Goal: Task Accomplishment & Management: Manage account settings

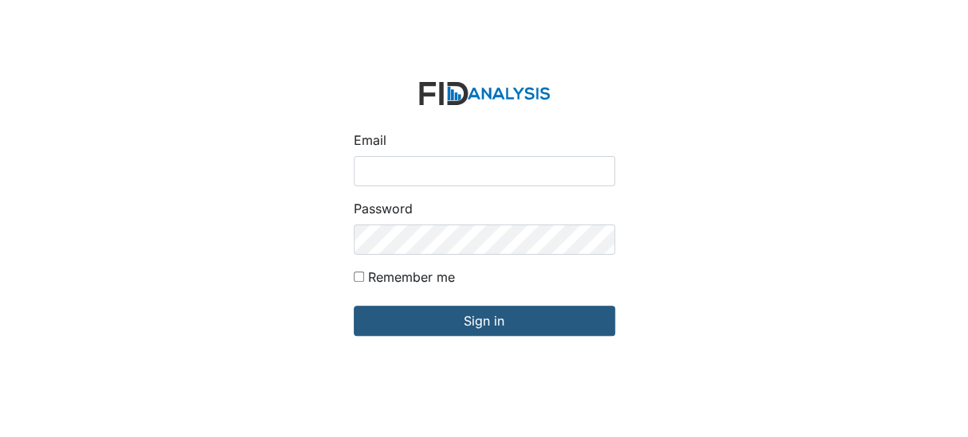
click at [444, 166] on input "Email" at bounding box center [484, 171] width 261 height 30
type input "[EMAIL_ADDRESS][DOMAIN_NAME]"
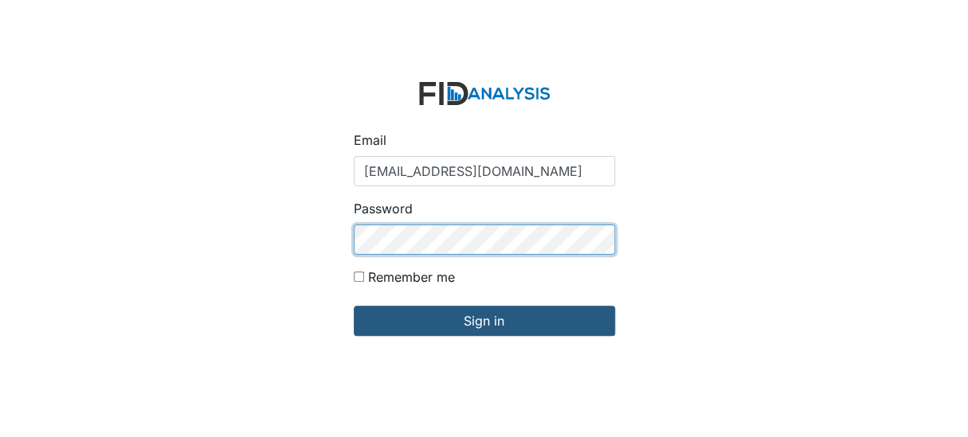
click at [354, 306] on input "Sign in" at bounding box center [484, 321] width 261 height 30
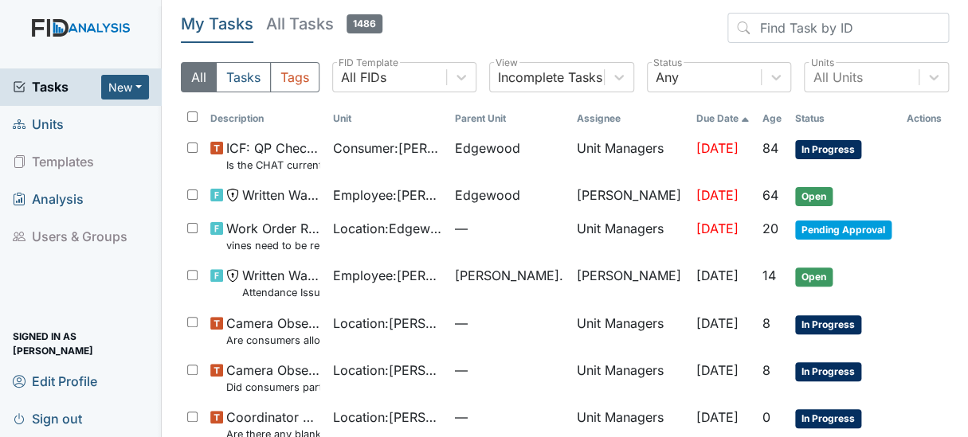
click at [45, 120] on span "Units" at bounding box center [38, 124] width 51 height 25
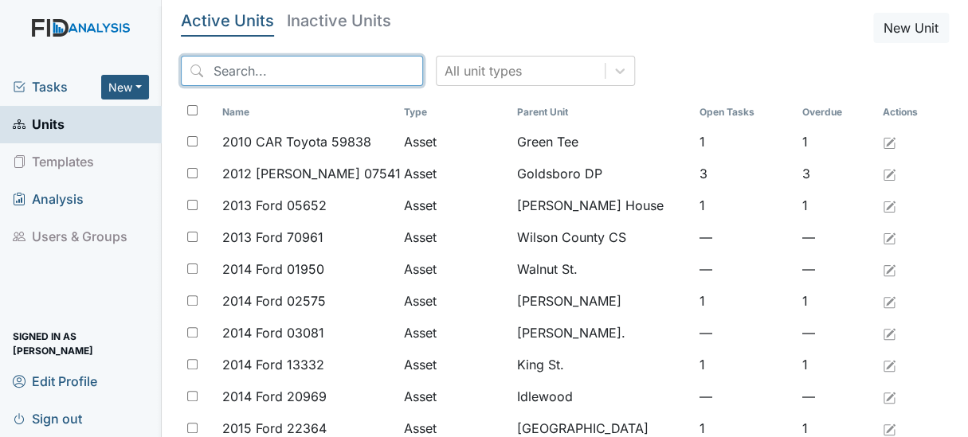
click at [323, 70] on input "search" at bounding box center [302, 71] width 242 height 30
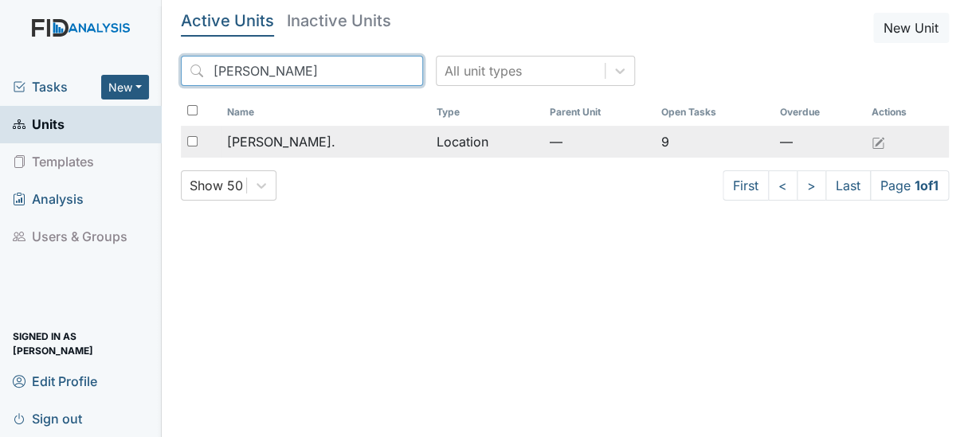
type input "dix"
click at [266, 144] on span "[PERSON_NAME]." at bounding box center [281, 141] width 108 height 19
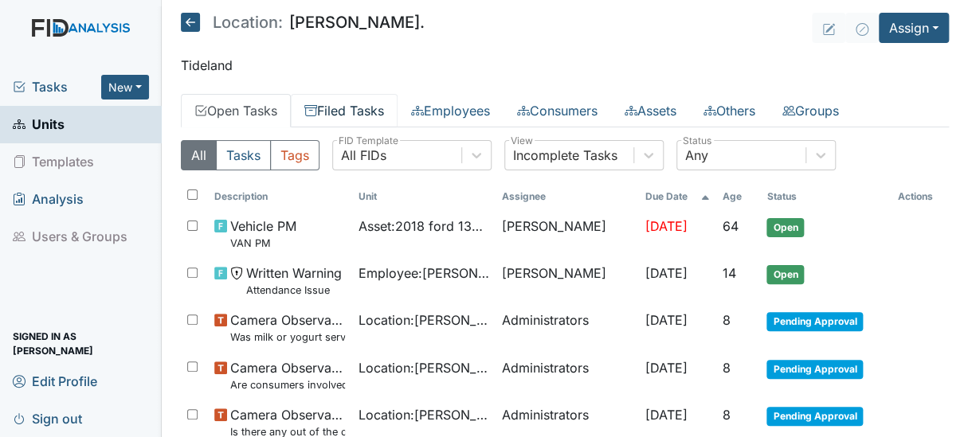
click at [332, 112] on link "Filed Tasks" at bounding box center [344, 110] width 107 height 33
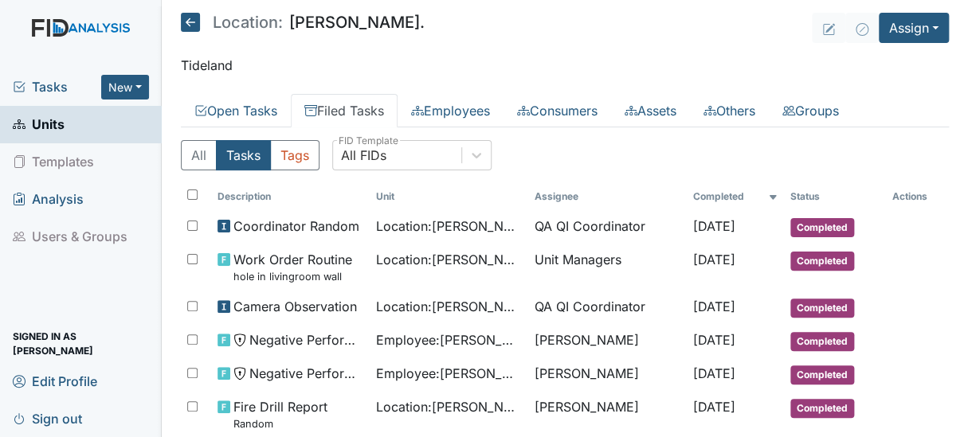
click at [351, 101] on link "Filed Tasks" at bounding box center [344, 110] width 107 height 33
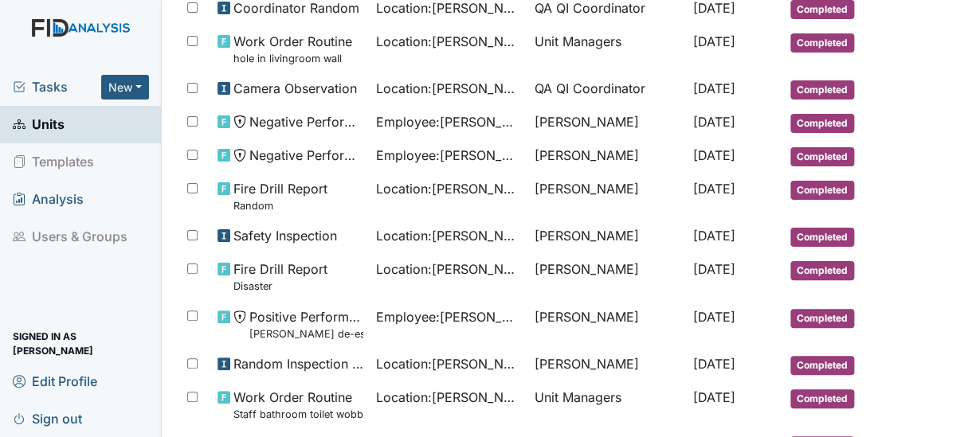
scroll to position [221, 0]
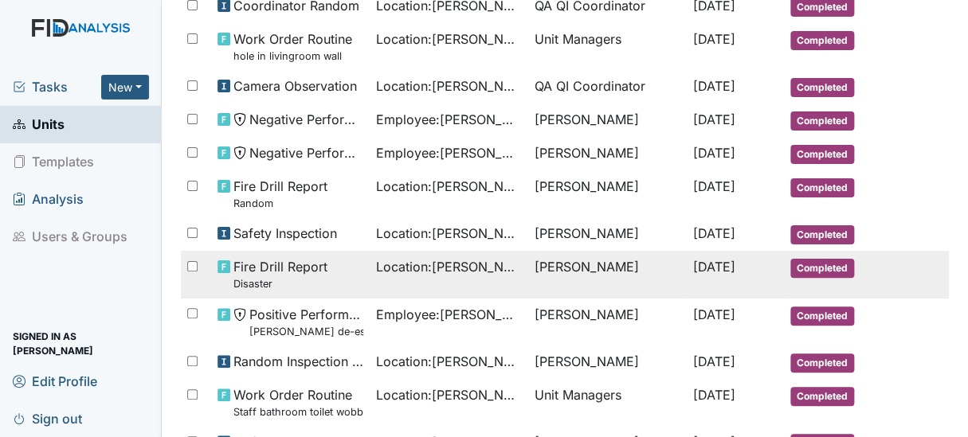
click at [284, 263] on span "Fire Drill Report Disaster" at bounding box center [280, 274] width 94 height 34
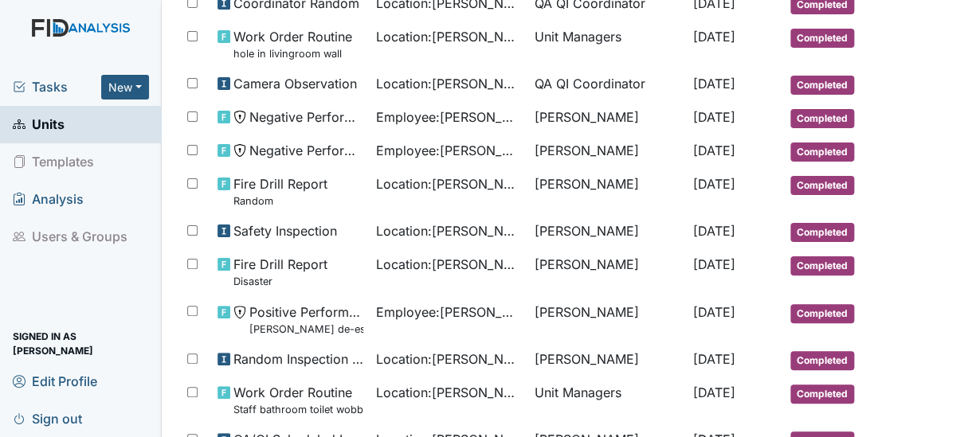
scroll to position [225, 0]
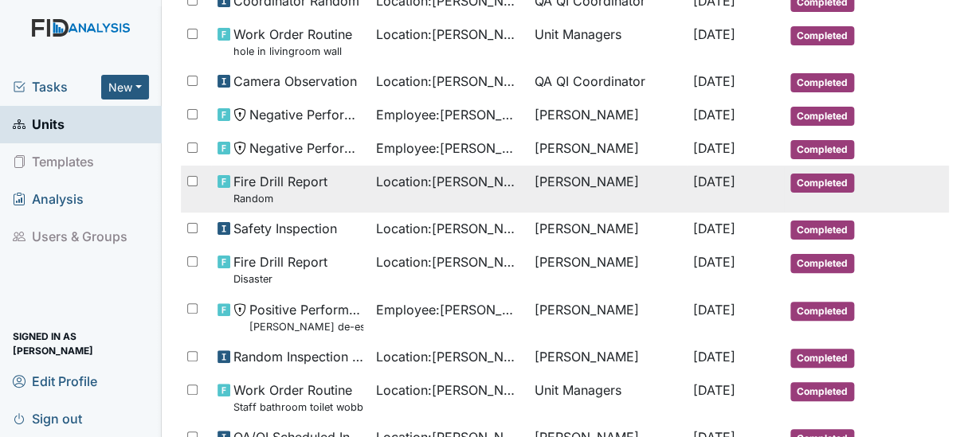
click at [370, 189] on td "Location : Dixon Rd." at bounding box center [449, 189] width 158 height 47
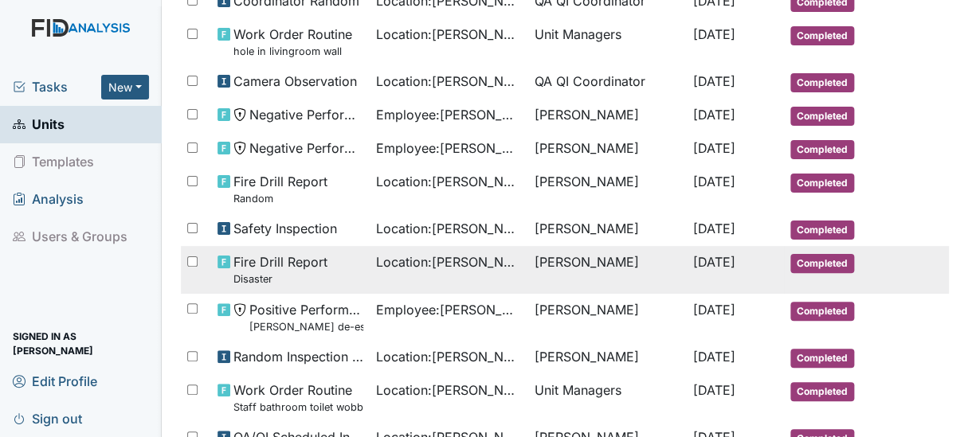
click at [247, 272] on small "Disaster" at bounding box center [280, 279] width 94 height 15
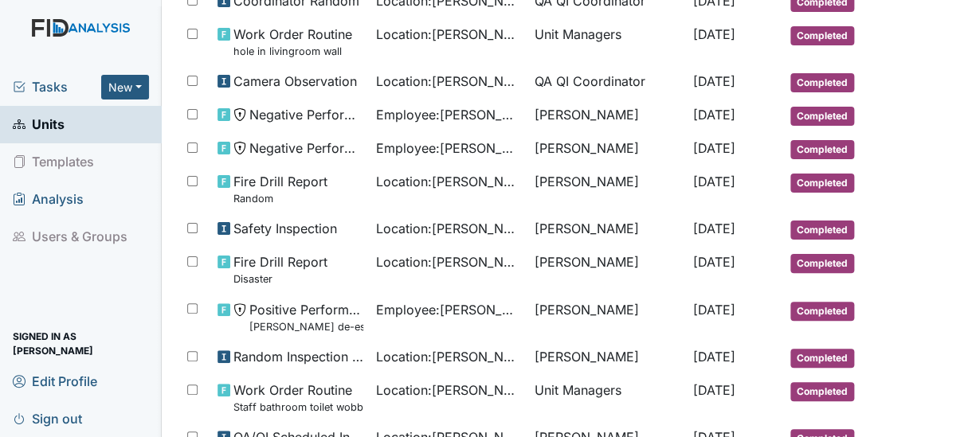
scroll to position [0, 0]
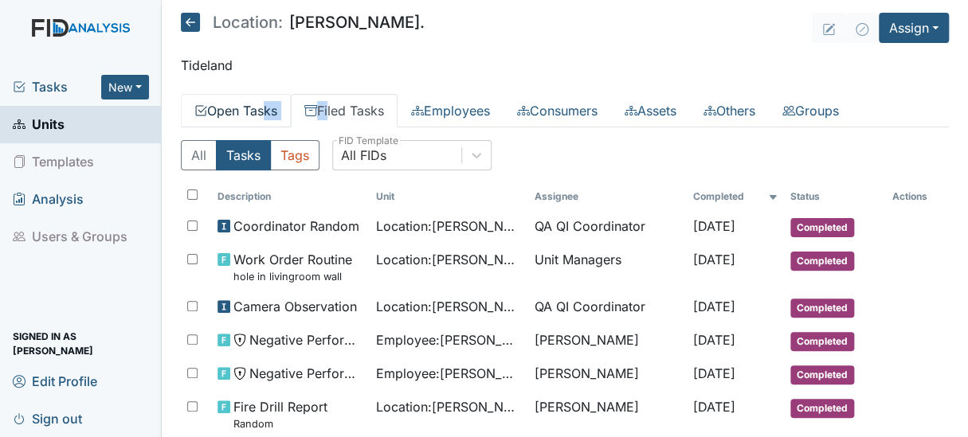
drag, startPoint x: 328, startPoint y: 92, endPoint x: 225, endPoint y: 122, distance: 107.6
click at [225, 122] on main "Location: Dixon Rd. Assign Assign Form Assign Inspection Assign Document Assign…" at bounding box center [565, 218] width 807 height 437
click at [104, 132] on link "Units" at bounding box center [81, 124] width 162 height 37
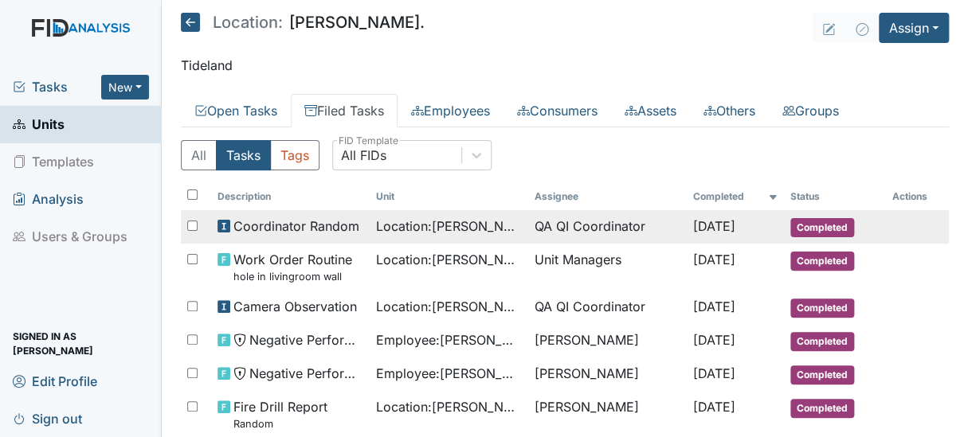
click at [323, 225] on span "Coordinator Random" at bounding box center [296, 226] width 126 height 19
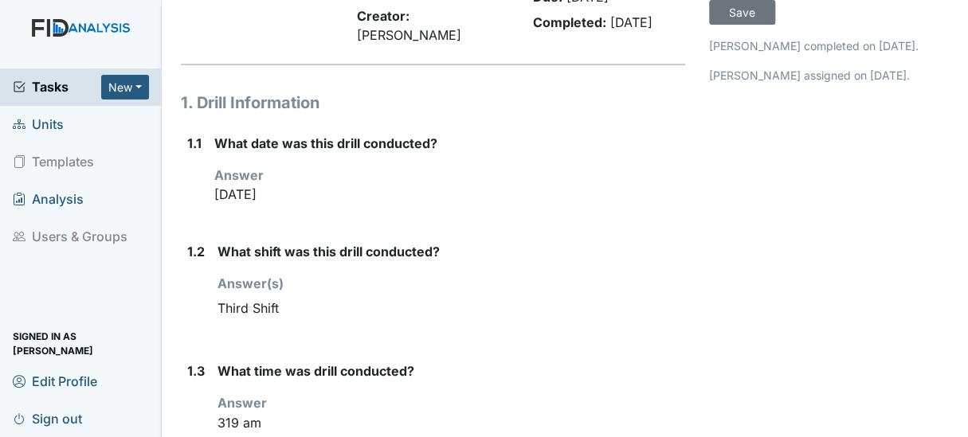
scroll to position [147, 0]
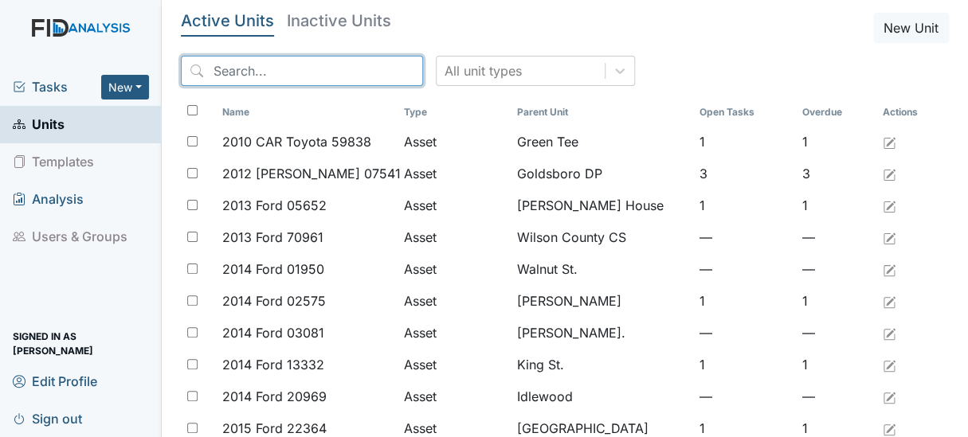
click at [263, 62] on input "search" at bounding box center [302, 71] width 242 height 30
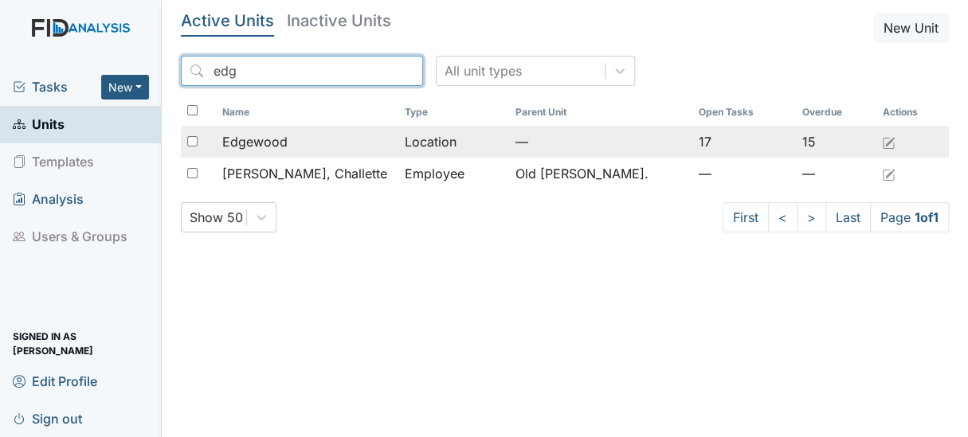
type input "edg"
click at [252, 137] on span "Edgewood" at bounding box center [254, 141] width 65 height 19
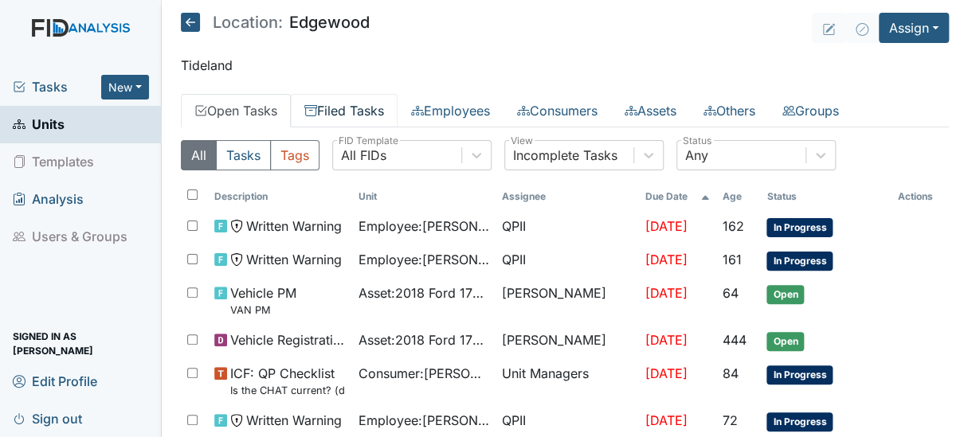
click at [346, 109] on link "Filed Tasks" at bounding box center [344, 110] width 107 height 33
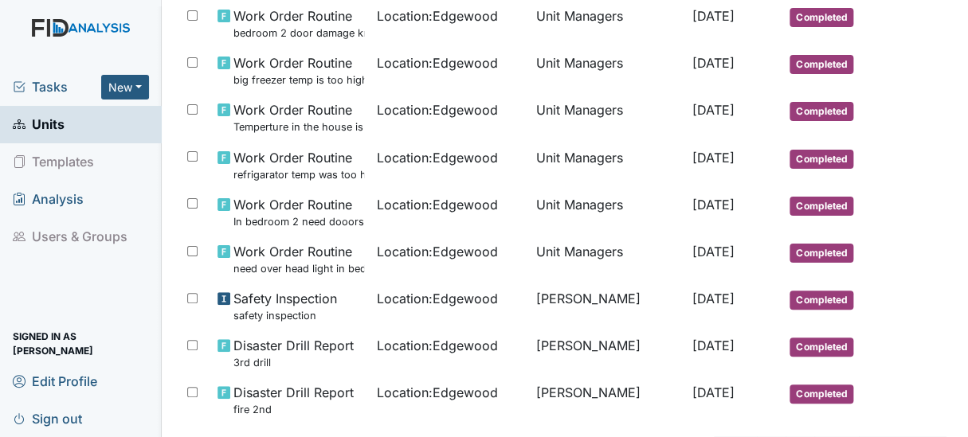
scroll to position [1234, 0]
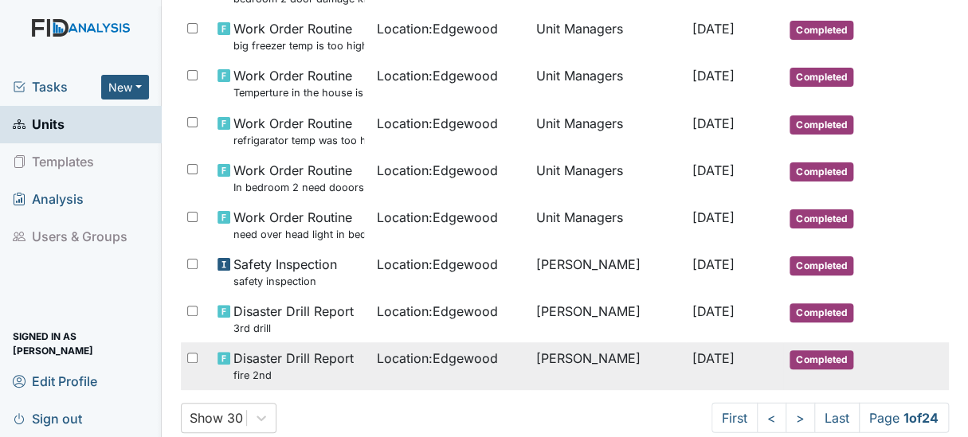
click at [259, 354] on span "Disaster Drill Report fire 2nd" at bounding box center [293, 366] width 120 height 34
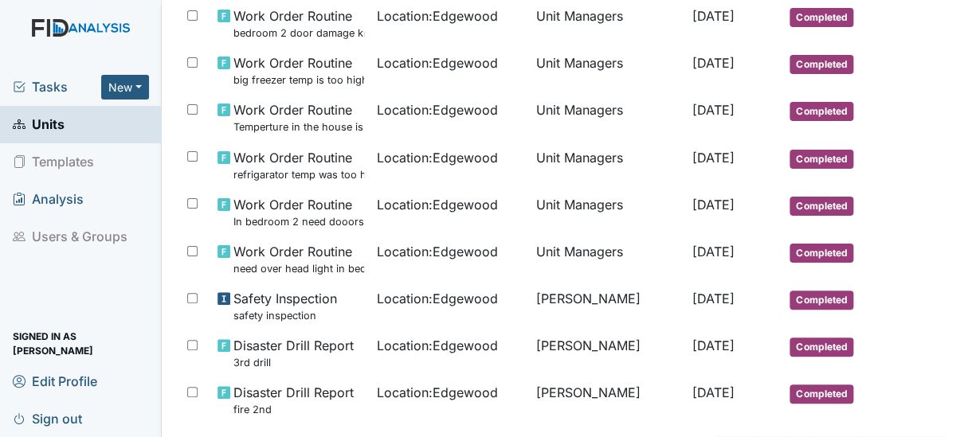
scroll to position [1246, 0]
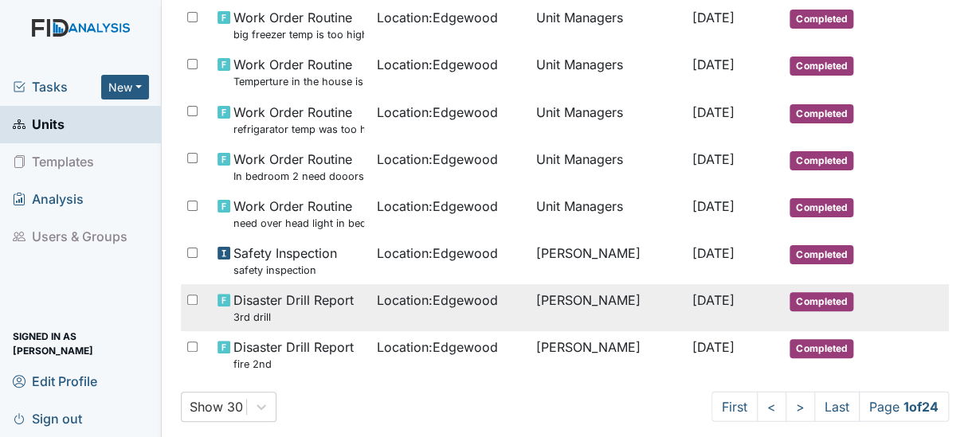
click at [438, 310] on td "Location : Edgewood" at bounding box center [449, 307] width 159 height 47
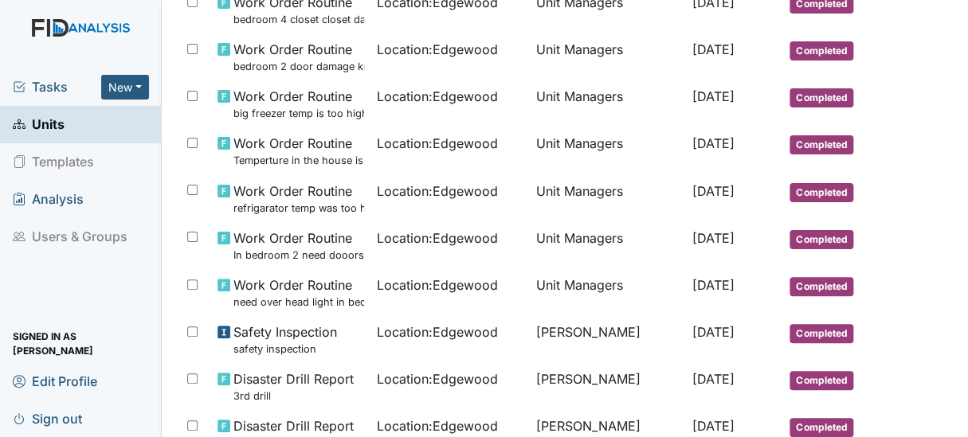
scroll to position [1267, 0]
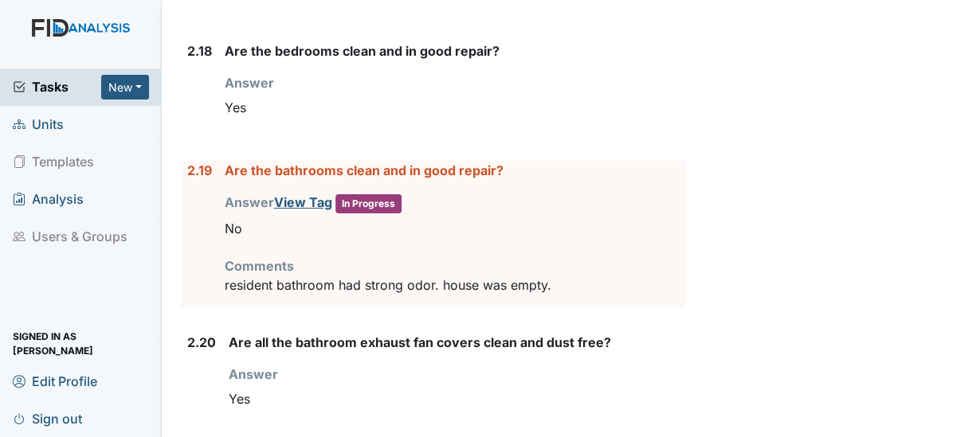
scroll to position [3938, 0]
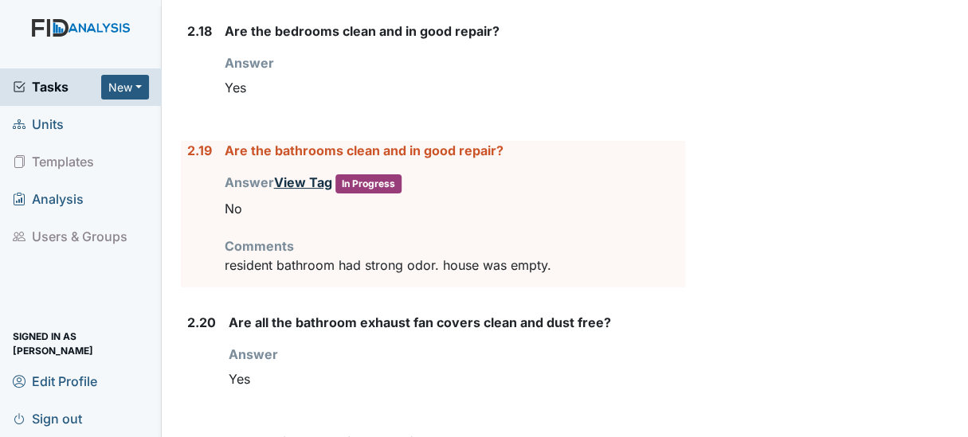
click at [301, 174] on link "View Tag" at bounding box center [303, 182] width 58 height 16
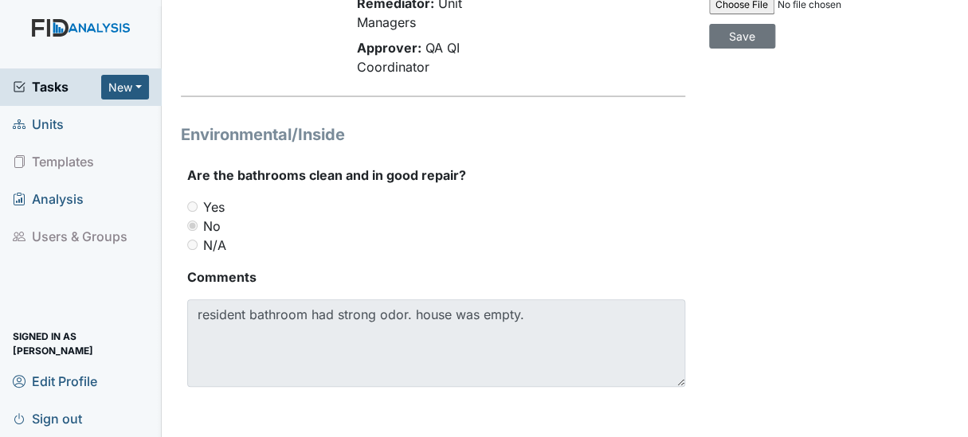
scroll to position [16, 0]
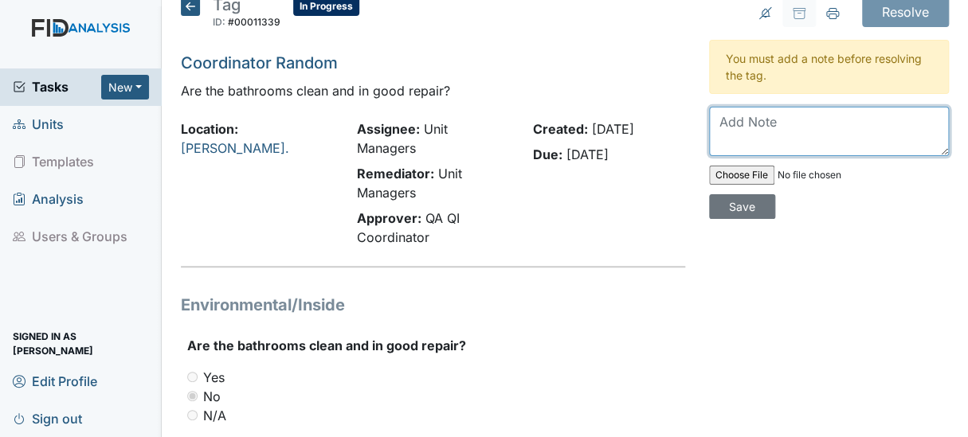
click at [716, 135] on textarea at bounding box center [829, 131] width 241 height 49
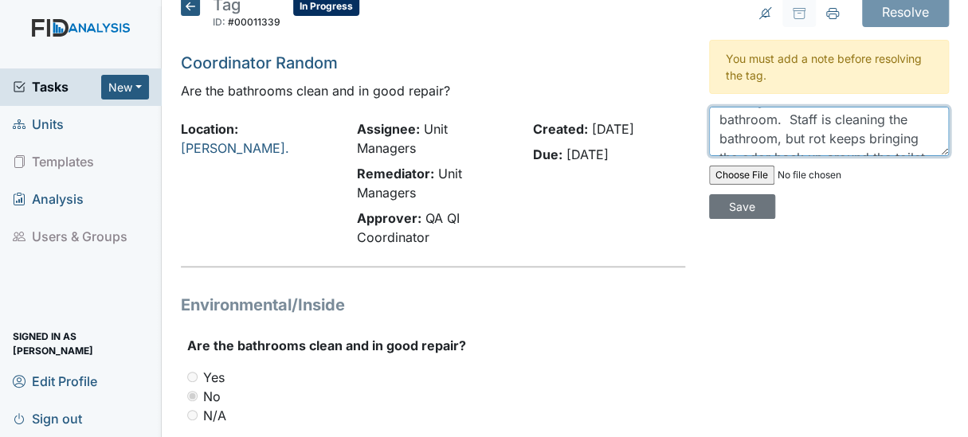
scroll to position [0, 0]
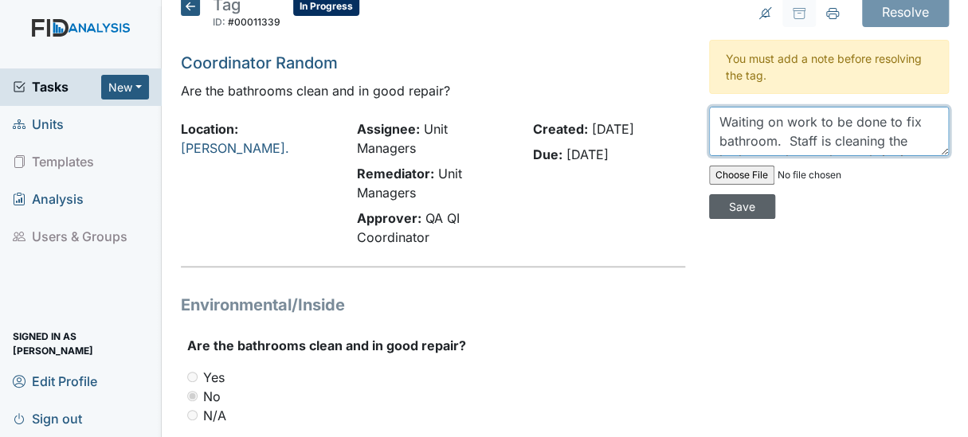
type textarea "Waiting on work to be done to fix bathroom. Staff is cleaning the bathroom, but…"
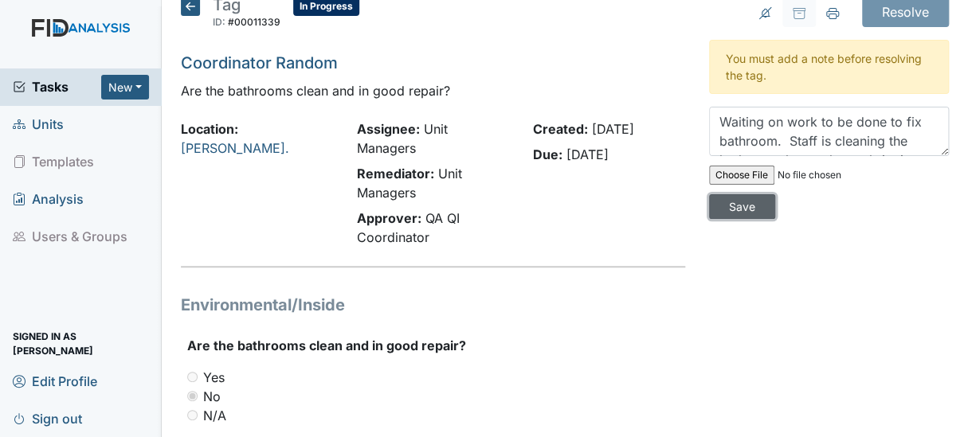
click at [749, 212] on input "Save" at bounding box center [742, 206] width 66 height 25
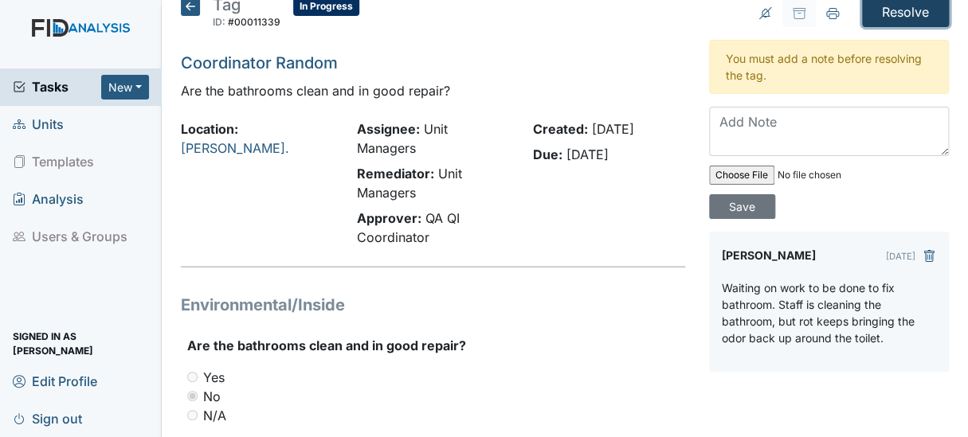
click at [908, 10] on input "Resolve" at bounding box center [905, 12] width 87 height 30
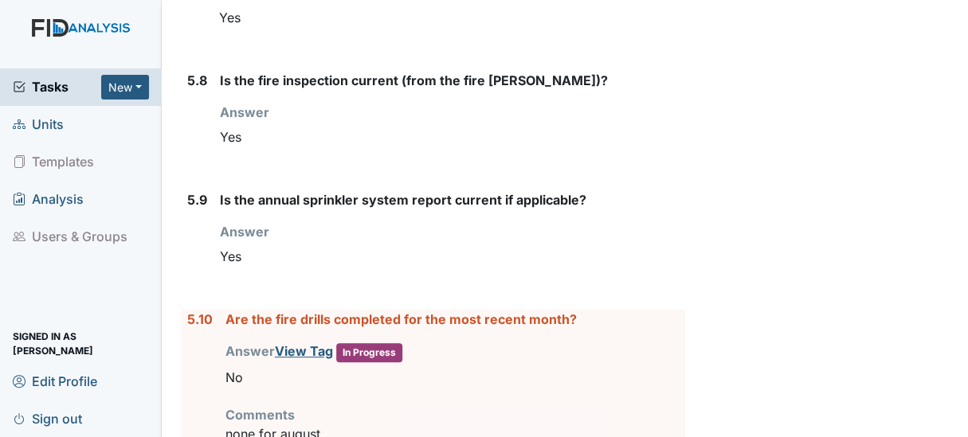
scroll to position [7025, 0]
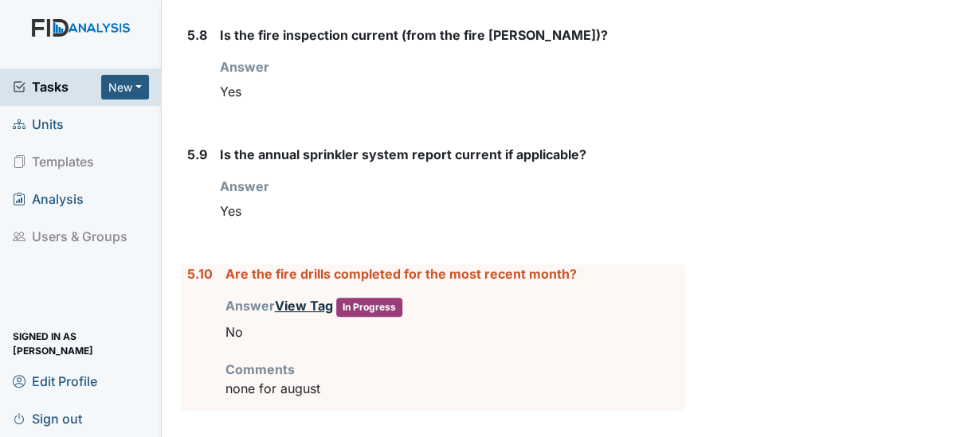
click at [283, 298] on link "View Tag" at bounding box center [304, 306] width 58 height 16
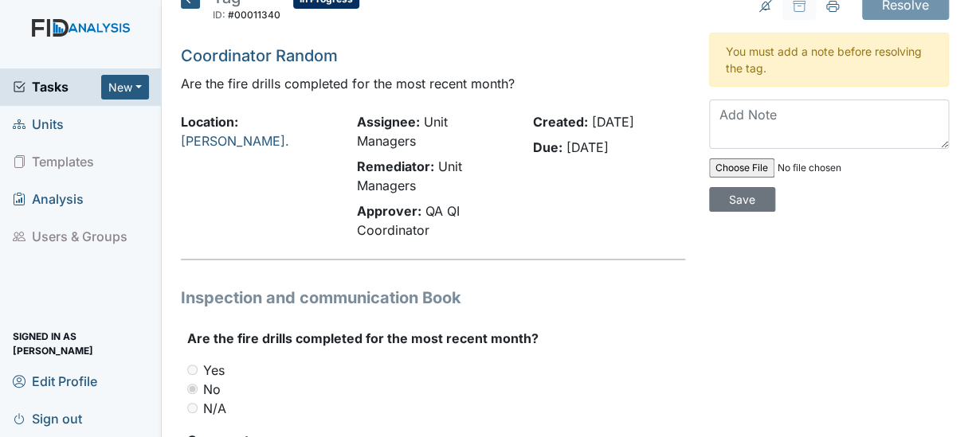
scroll to position [20, 0]
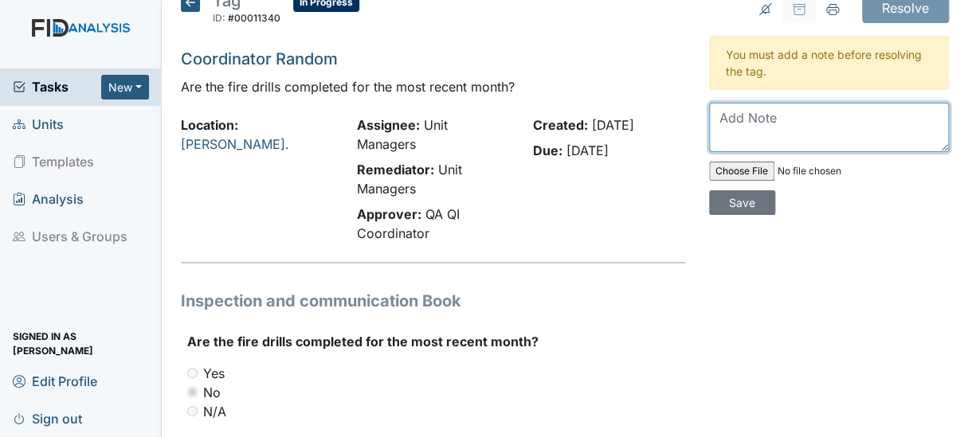
click at [738, 119] on textarea at bounding box center [829, 127] width 241 height 49
click at [850, 118] on textarea "Drill completed on 8/31. Put in on 9/1" at bounding box center [829, 127] width 241 height 49
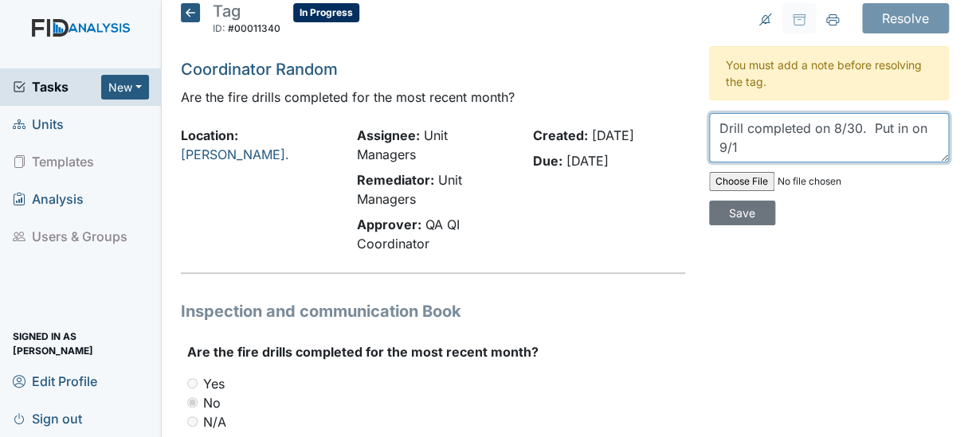
scroll to position [0, 0]
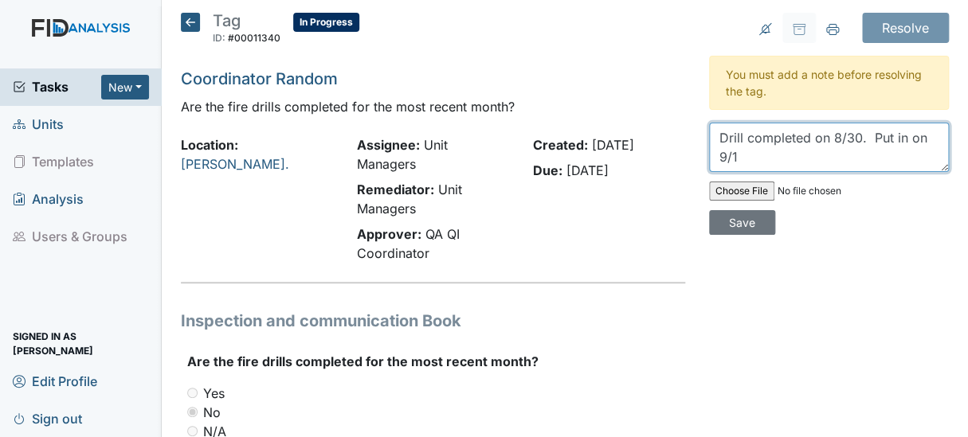
click at [733, 155] on textarea "Drill completed on 8/30. Put in on 9/1" at bounding box center [829, 147] width 241 height 49
click at [822, 155] on textarea "Drill completed on 8/30. Put in on 9/1. A random fire" at bounding box center [829, 147] width 241 height 49
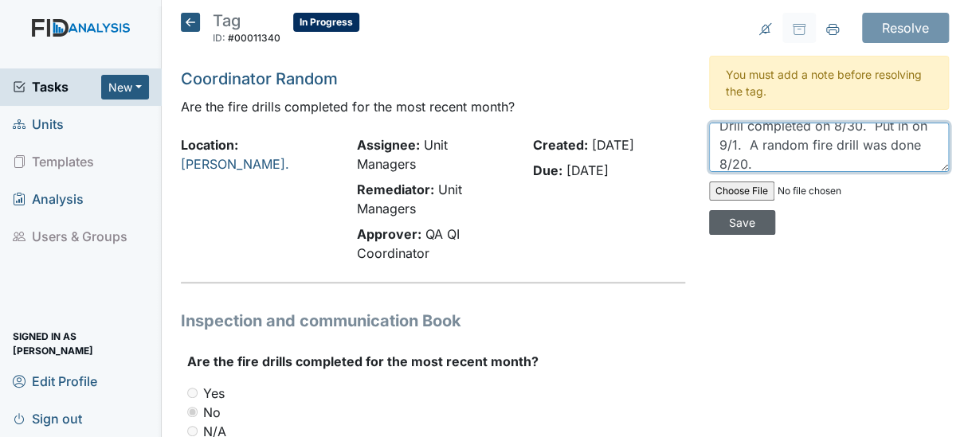
type textarea "Drill completed on 8/30. Put in on 9/1. A random fire drill was done 8/20."
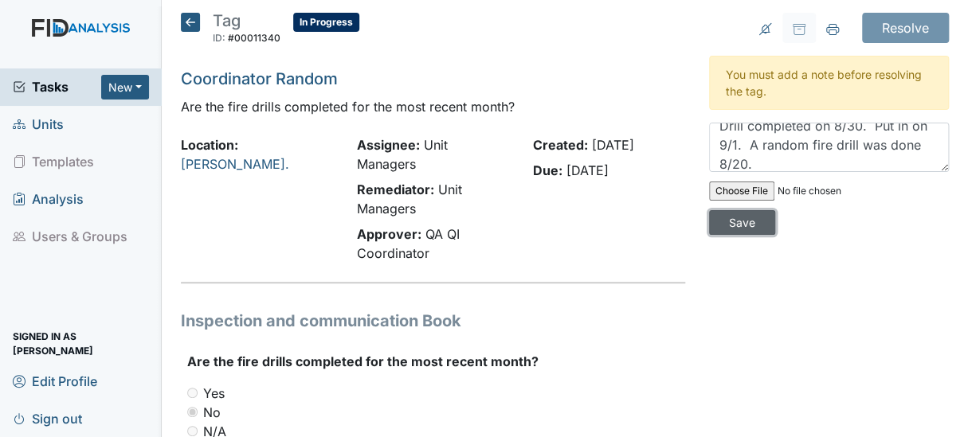
click at [750, 223] on input "Save" at bounding box center [742, 222] width 66 height 25
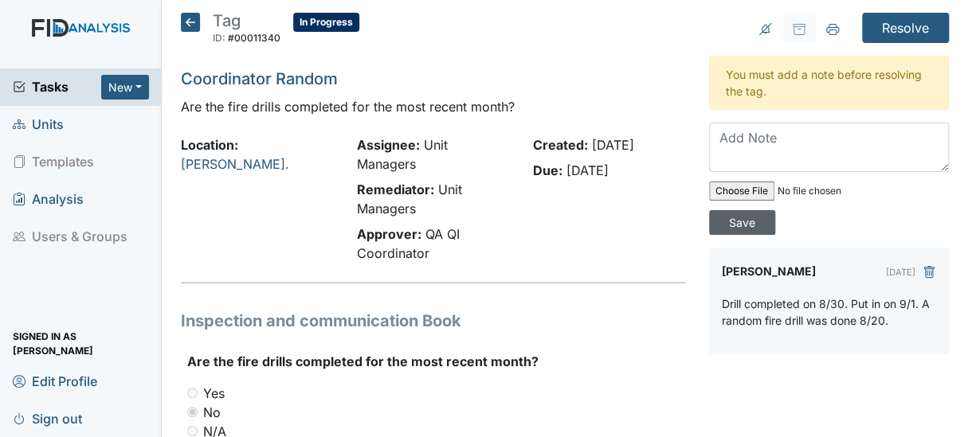
scroll to position [0, 0]
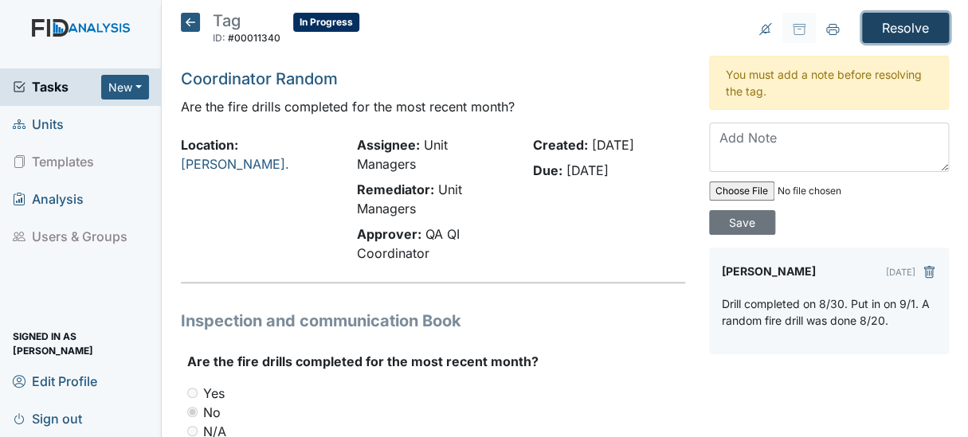
click at [896, 27] on input "Resolve" at bounding box center [905, 28] width 87 height 30
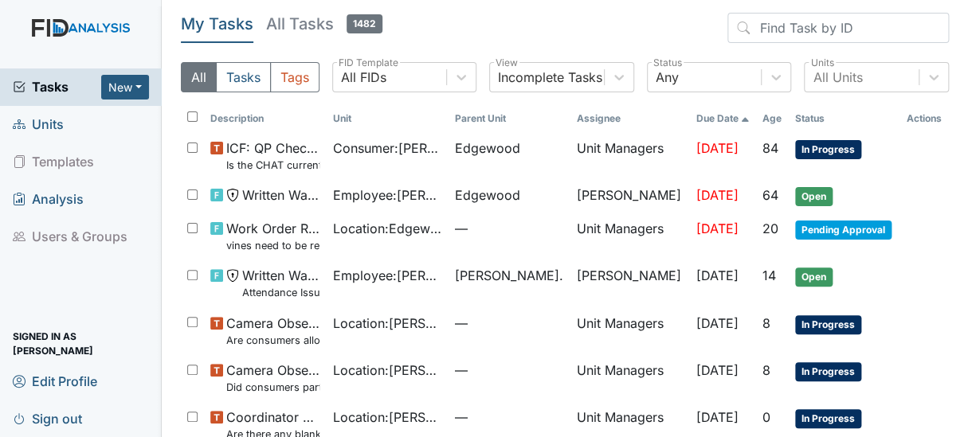
click at [41, 120] on span "Units" at bounding box center [38, 124] width 51 height 25
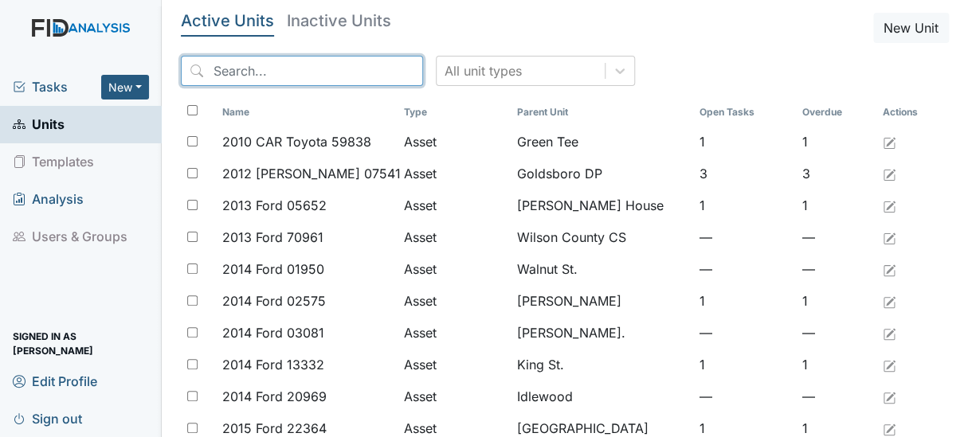
click at [302, 72] on input "search" at bounding box center [302, 71] width 242 height 30
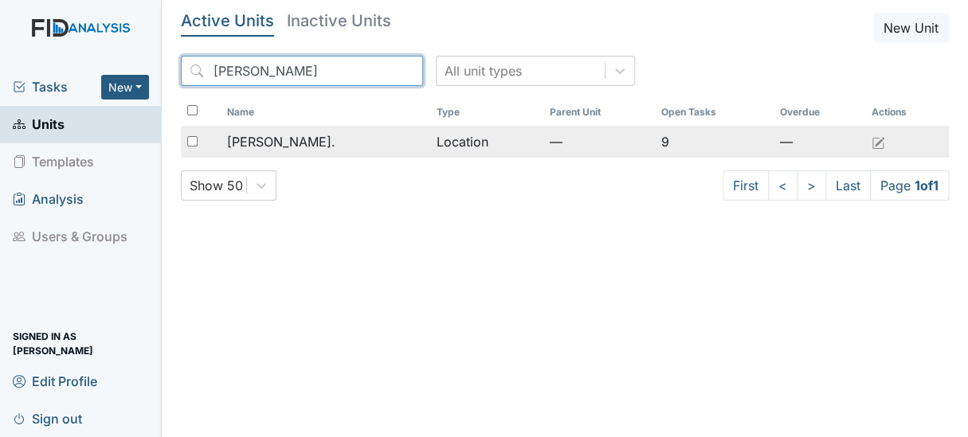
type input "dix"
click at [269, 134] on span "[PERSON_NAME]." at bounding box center [281, 141] width 108 height 19
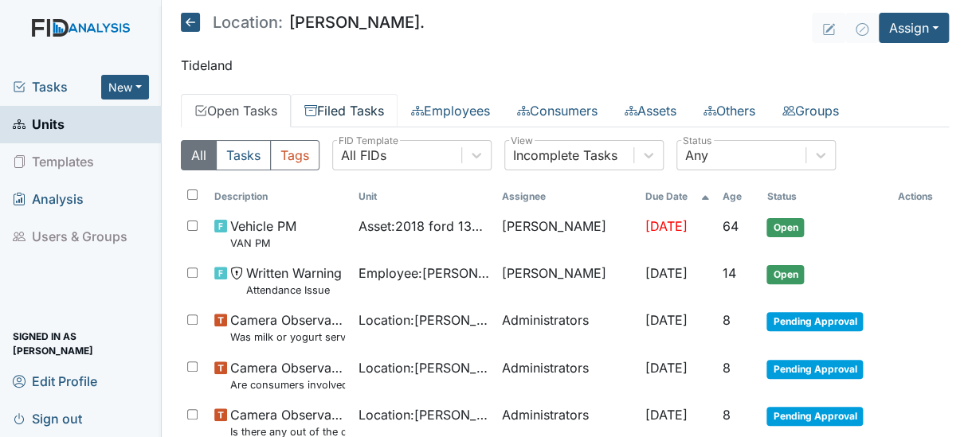
click at [335, 104] on link "Filed Tasks" at bounding box center [344, 110] width 107 height 33
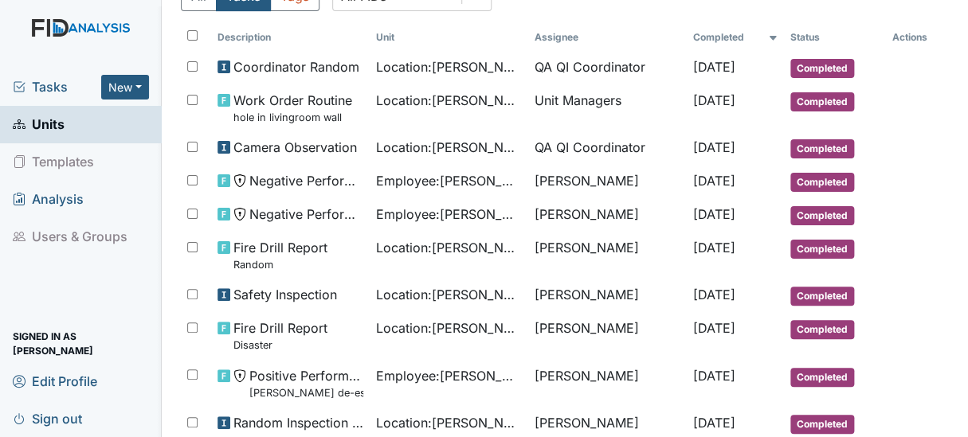
scroll to position [200, 0]
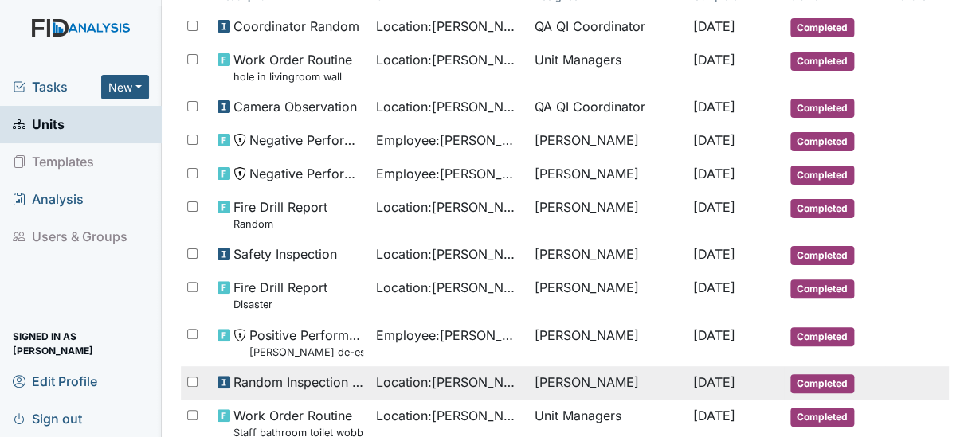
click at [486, 374] on div "Location : Dixon Rd." at bounding box center [449, 382] width 146 height 19
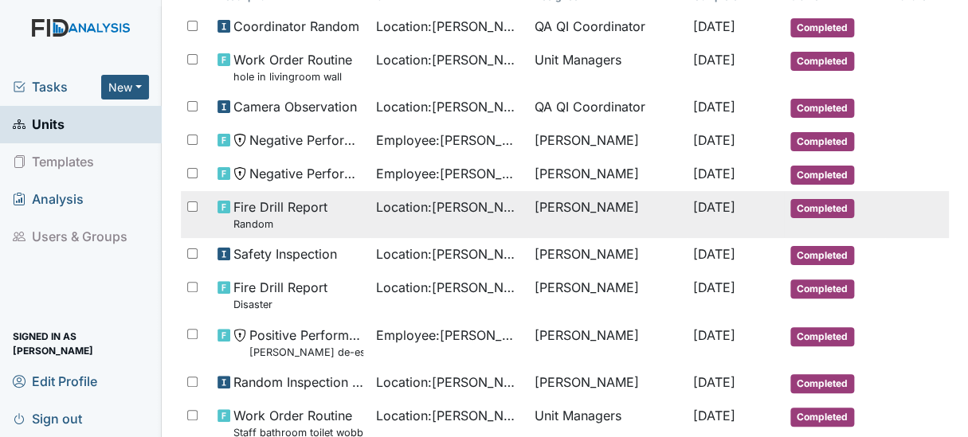
click at [274, 198] on span "Fire Drill Report Random" at bounding box center [280, 215] width 94 height 34
